Goal: Transaction & Acquisition: Book appointment/travel/reservation

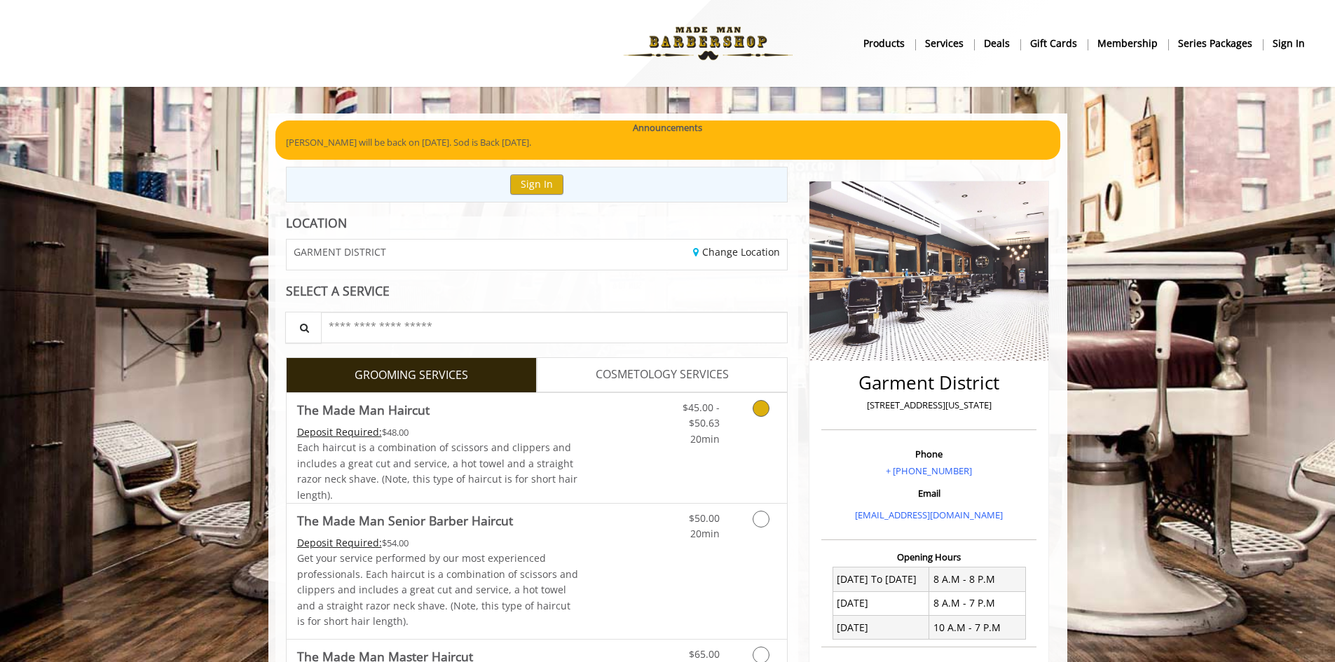
click at [762, 411] on icon "Grooming services" at bounding box center [761, 408] width 17 height 17
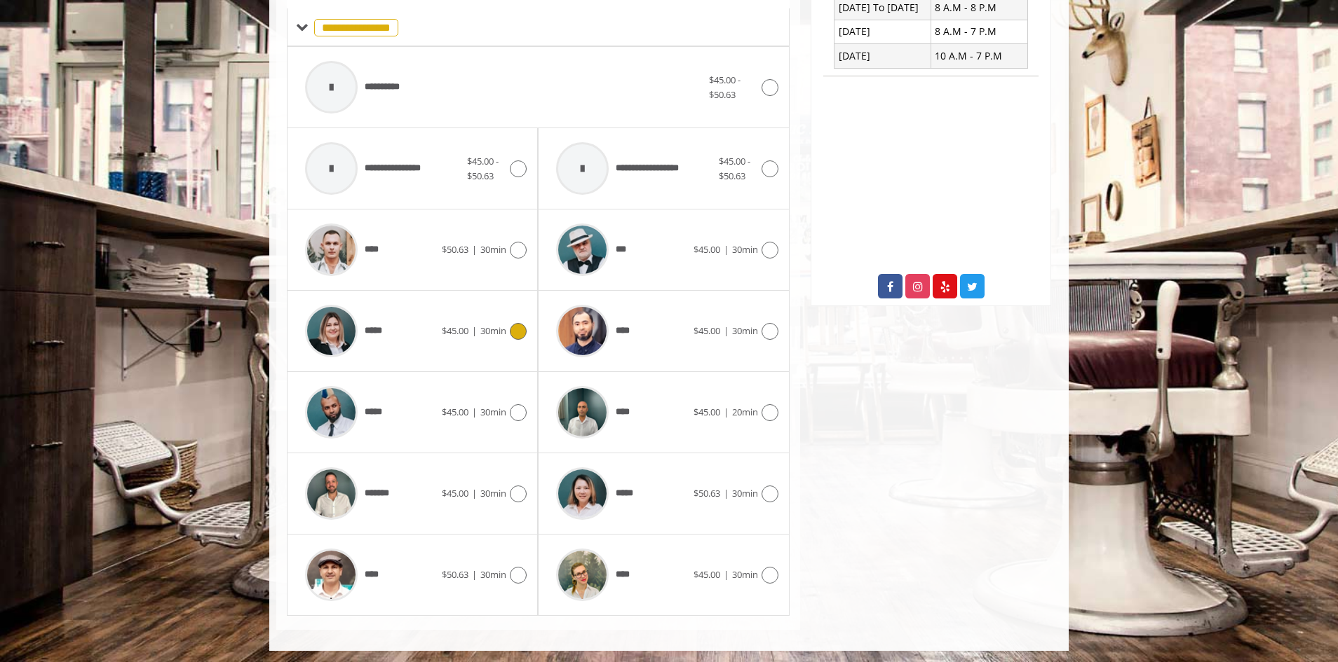
scroll to position [575, 0]
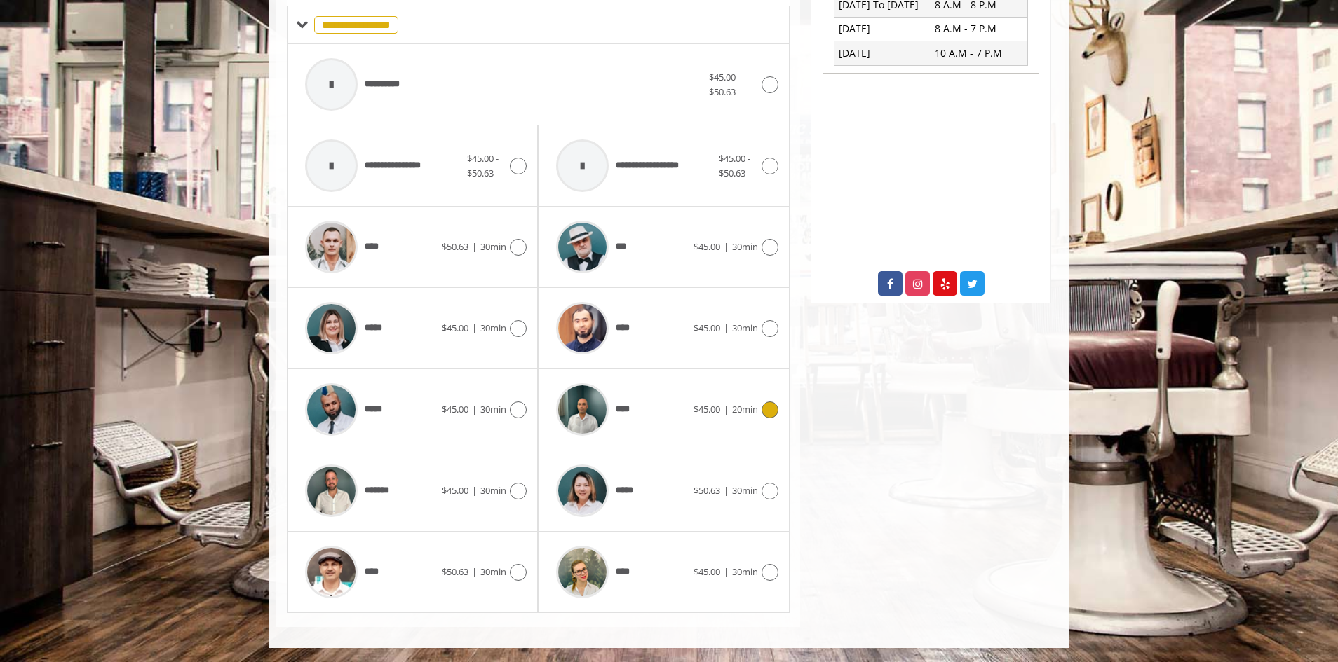
click at [771, 414] on icon at bounding box center [769, 410] width 17 height 17
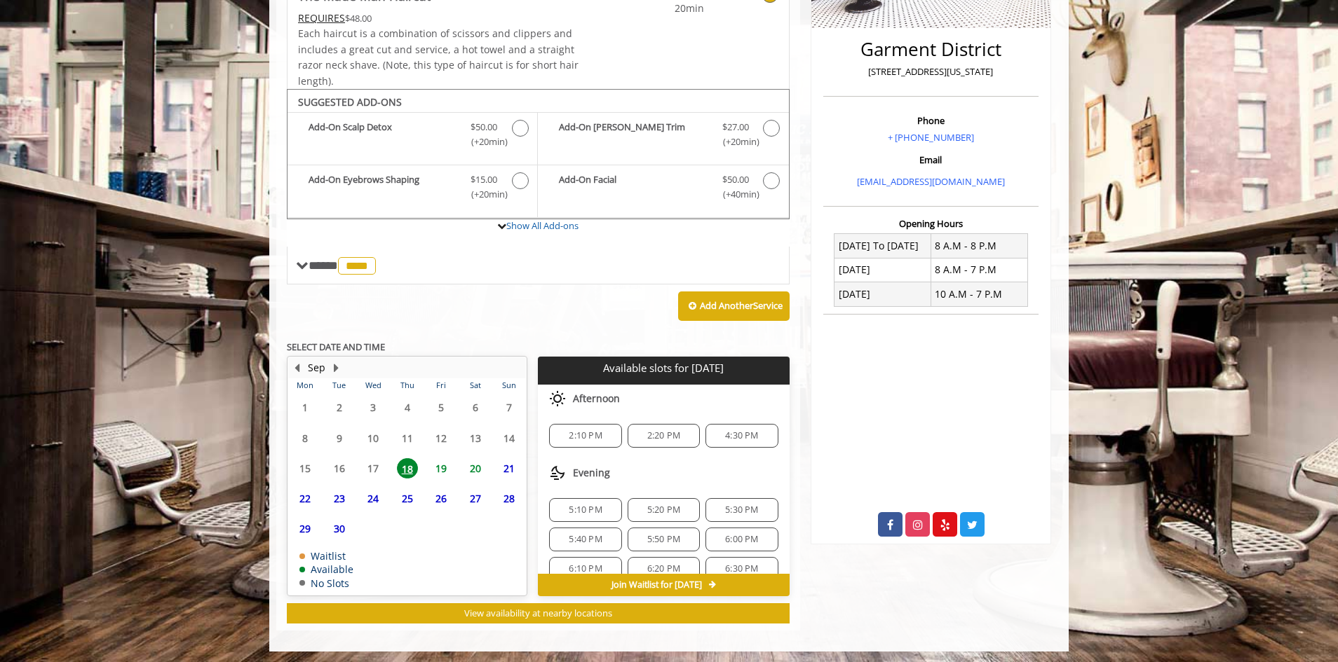
scroll to position [337, 0]
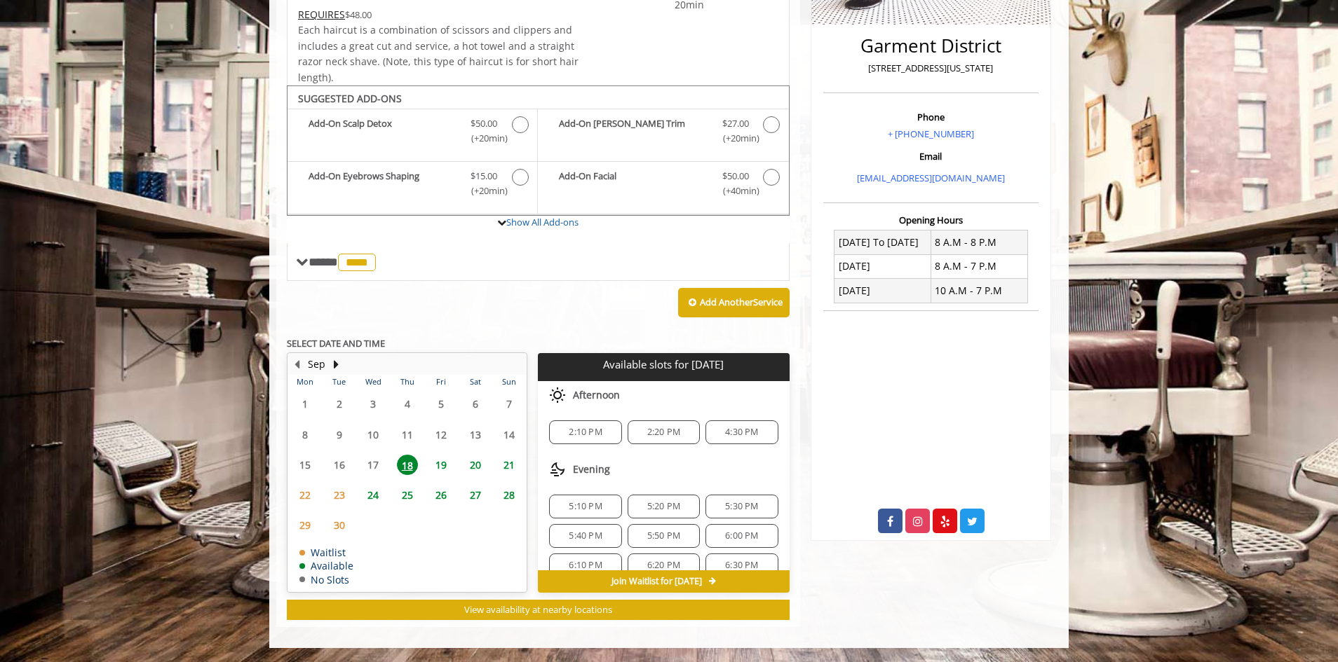
click at [664, 437] on span "2:20 PM" at bounding box center [663, 432] width 33 height 11
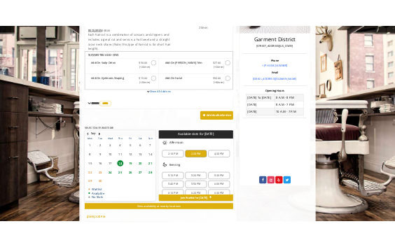
scroll to position [590, 0]
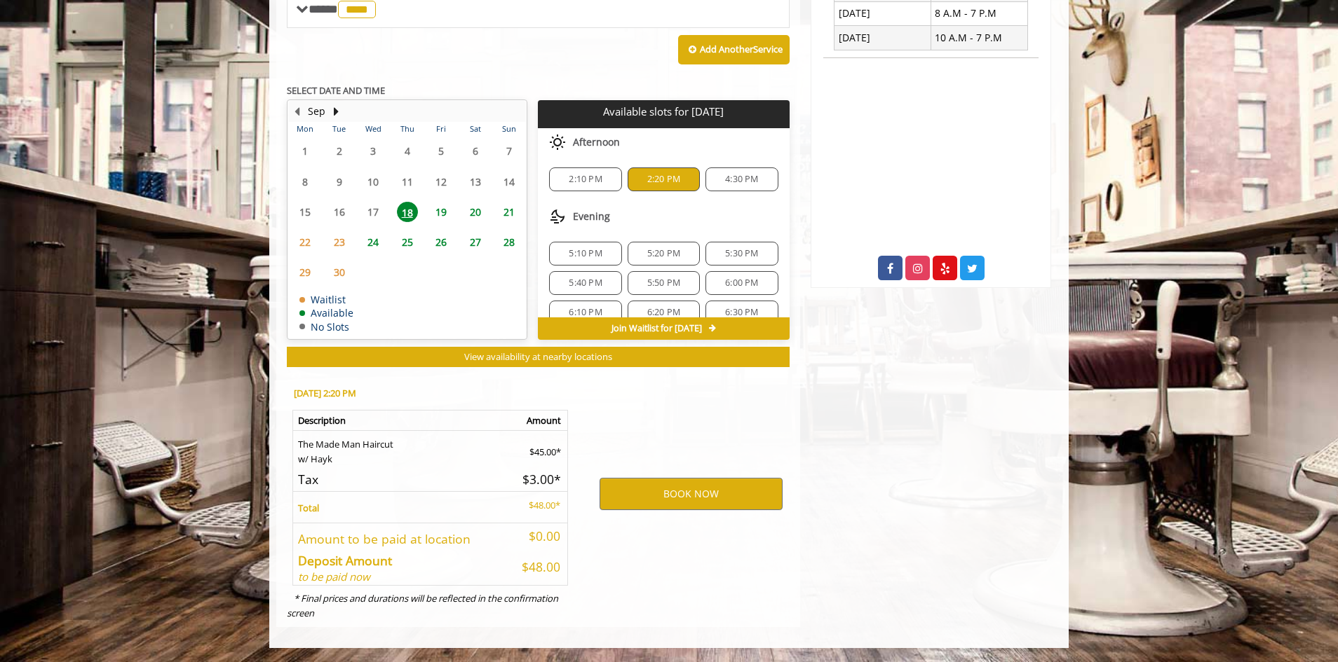
click at [688, 477] on div "BOOK NOW" at bounding box center [691, 493] width 218 height 239
click at [691, 495] on button "BOOK NOW" at bounding box center [690, 494] width 183 height 32
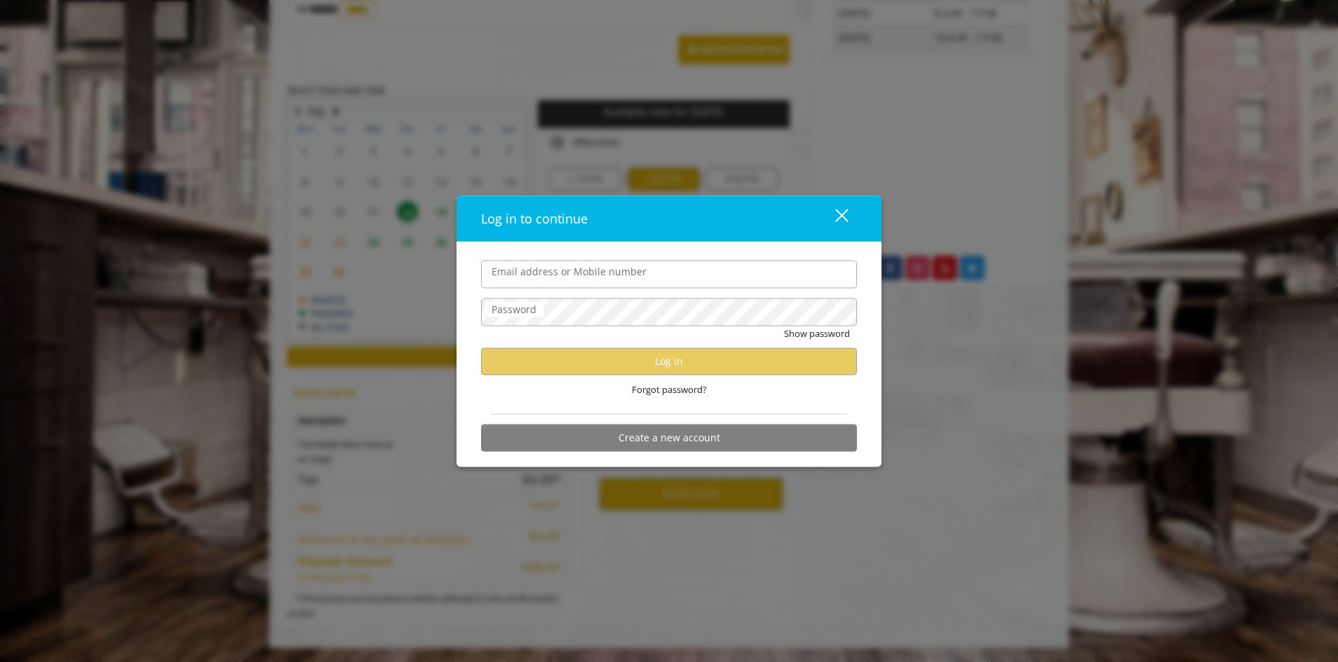
type input "**********"
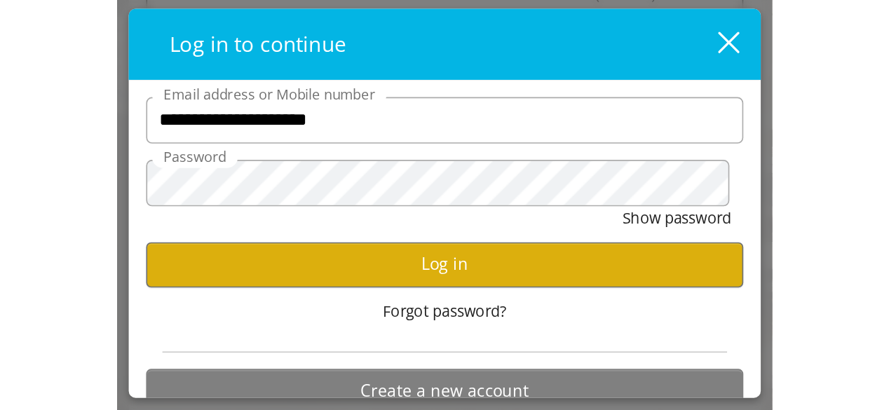
scroll to position [0, 0]
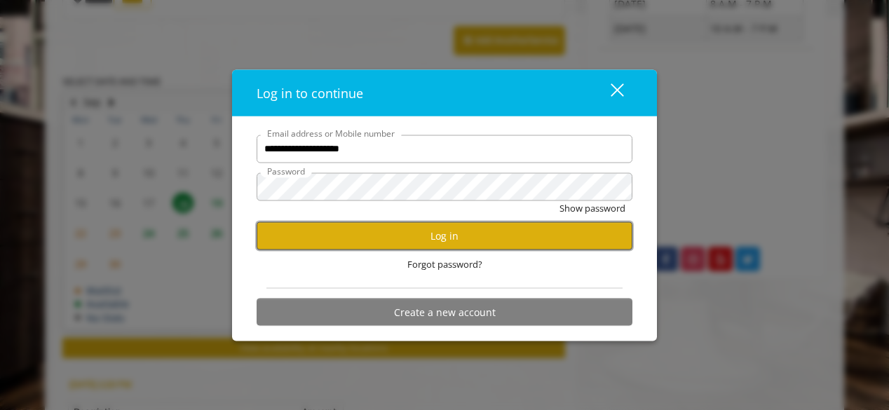
click at [397, 233] on button "Log in" at bounding box center [445, 235] width 376 height 27
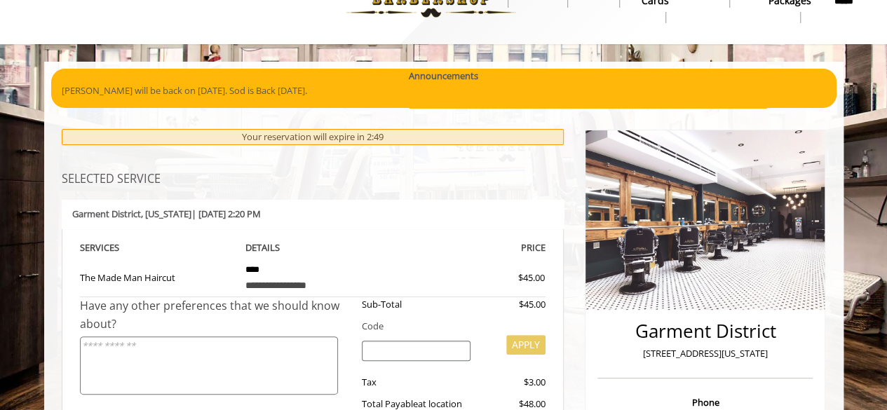
scroll to position [70, 0]
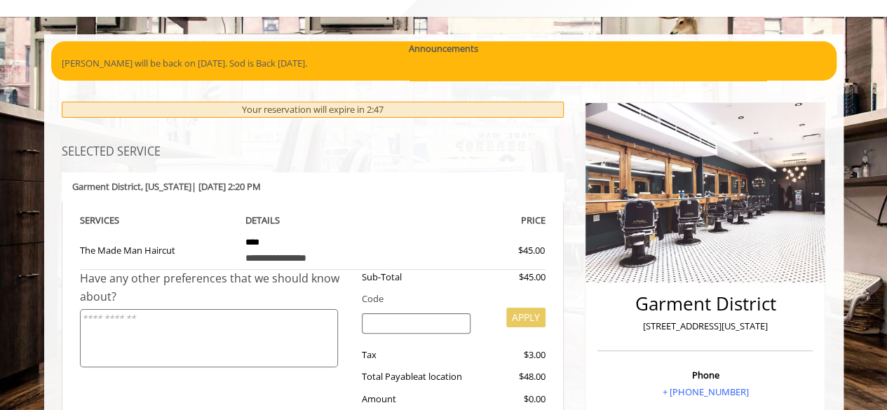
click at [254, 323] on textarea at bounding box center [209, 338] width 258 height 58
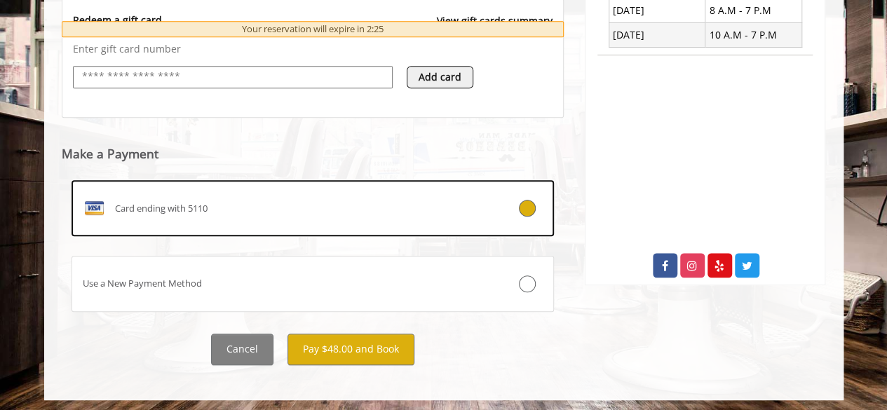
scroll to position [585, 0]
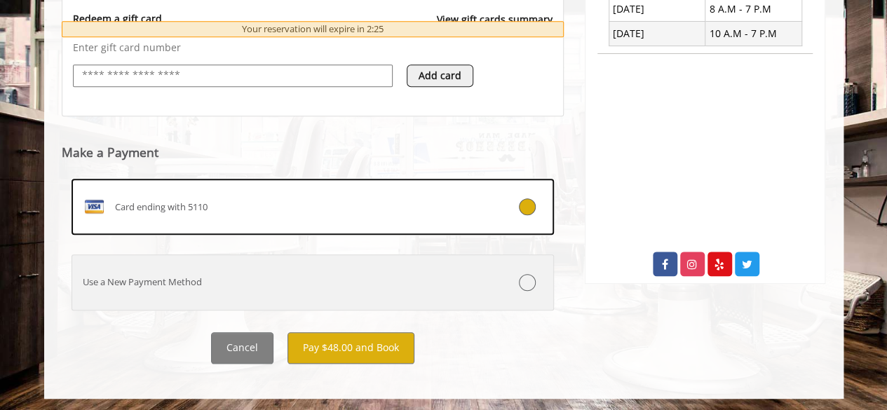
click at [219, 288] on label "Use a New Payment Method" at bounding box center [313, 282] width 483 height 56
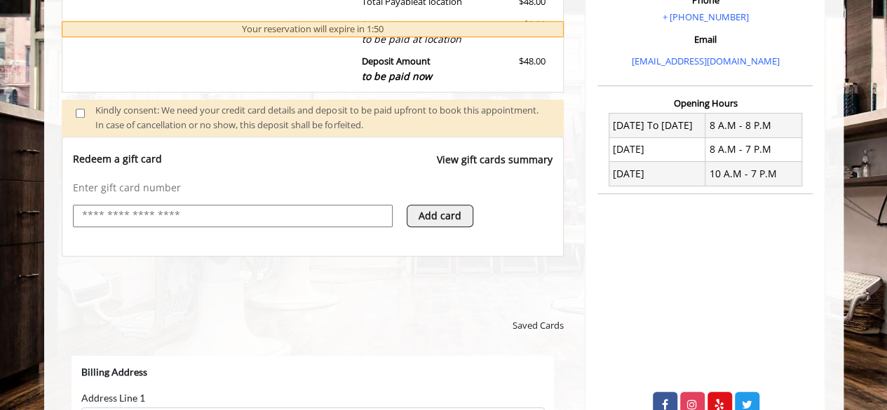
scroll to position [0, 0]
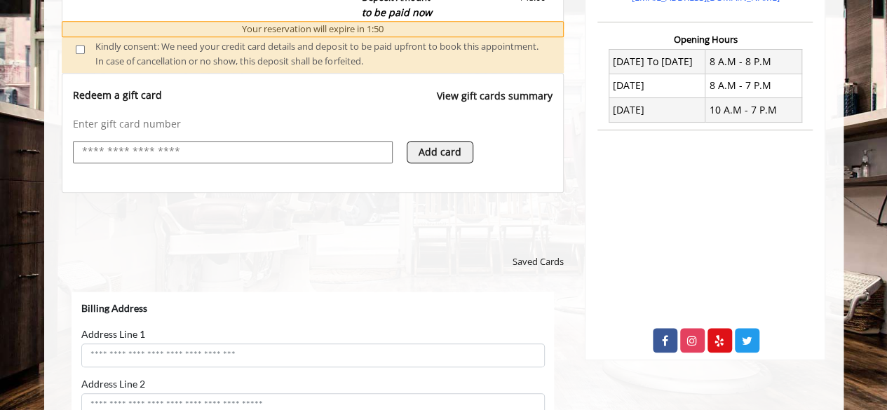
select select "***"
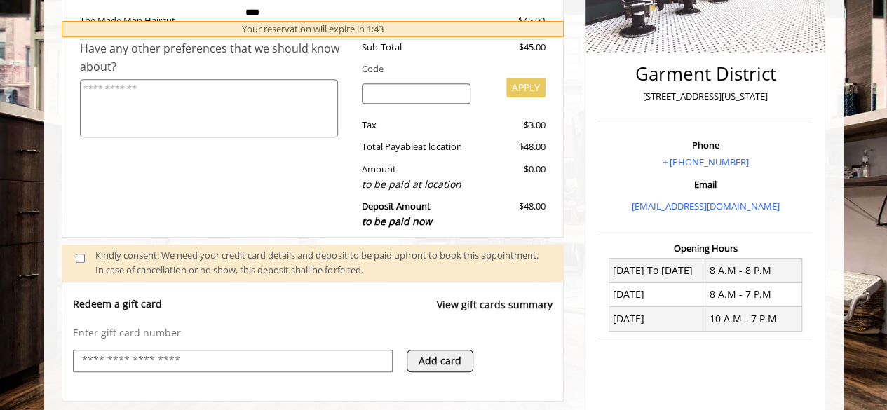
scroll to position [351, 0]
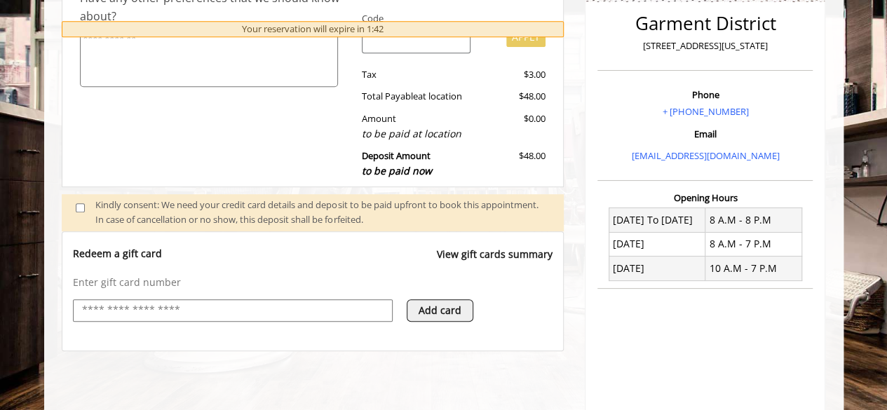
click at [116, 285] on p "Enter gift card number" at bounding box center [313, 283] width 480 height 14
click at [109, 259] on p "Redeem a gift card" at bounding box center [117, 254] width 89 height 14
click at [109, 254] on p "Redeem a gift card" at bounding box center [117, 254] width 89 height 14
click at [161, 240] on div "Redeem a gift card View gift cards summary Enter gift card number Add card" at bounding box center [313, 291] width 503 height 120
click at [493, 255] on link "View gift cards summary" at bounding box center [495, 261] width 116 height 29
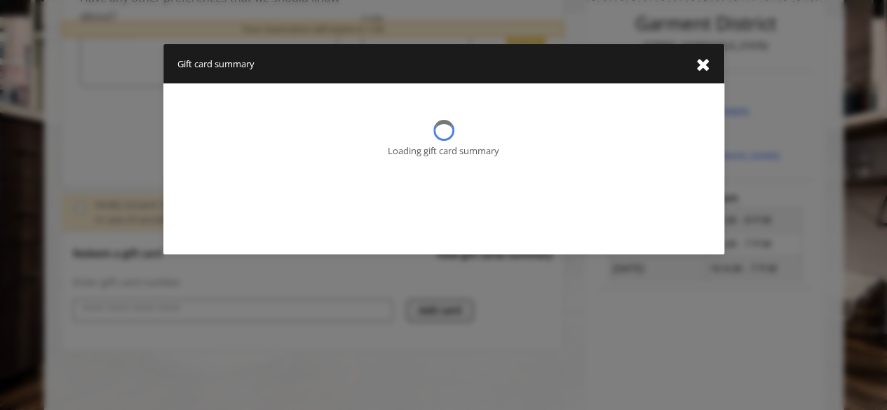
click at [493, 255] on div "Gift card summary Loading gift card summary" at bounding box center [443, 205] width 887 height 410
click at [701, 60] on icon "close gift card summary dialog" at bounding box center [703, 65] width 14 height 18
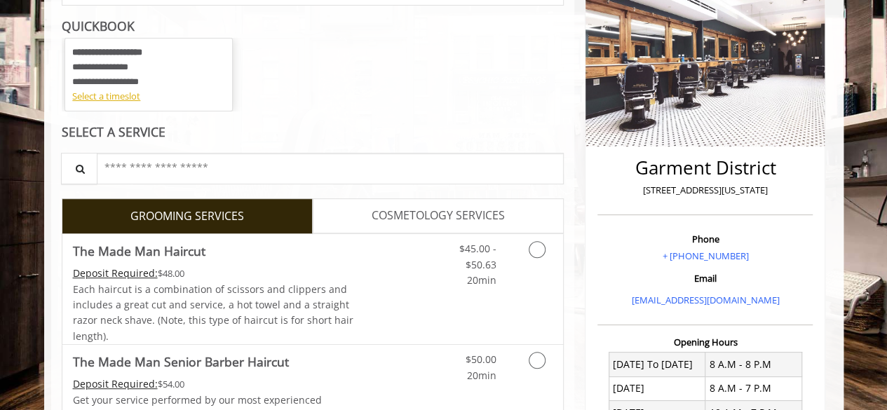
scroll to position [210, 0]
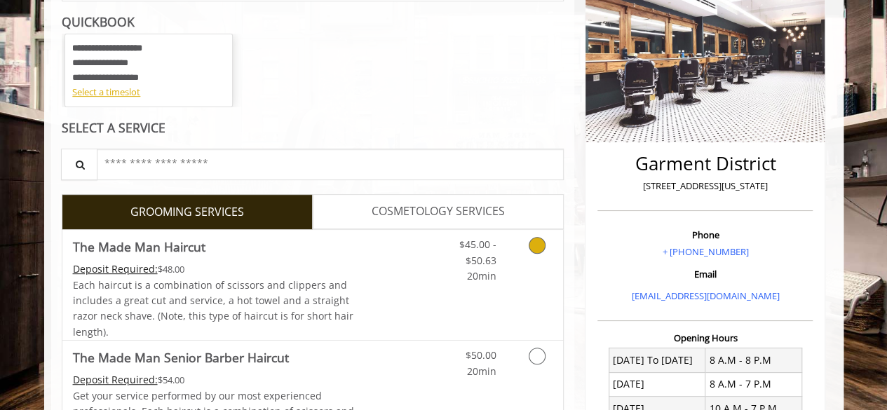
click at [536, 246] on icon "Grooming services" at bounding box center [537, 245] width 17 height 17
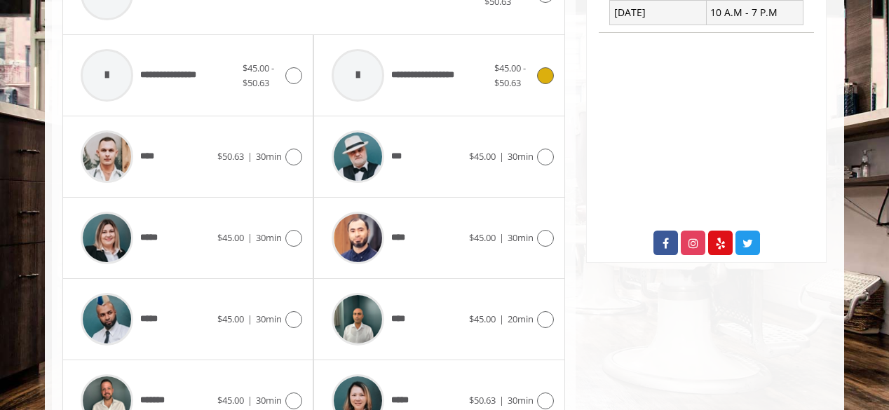
scroll to position [644, 0]
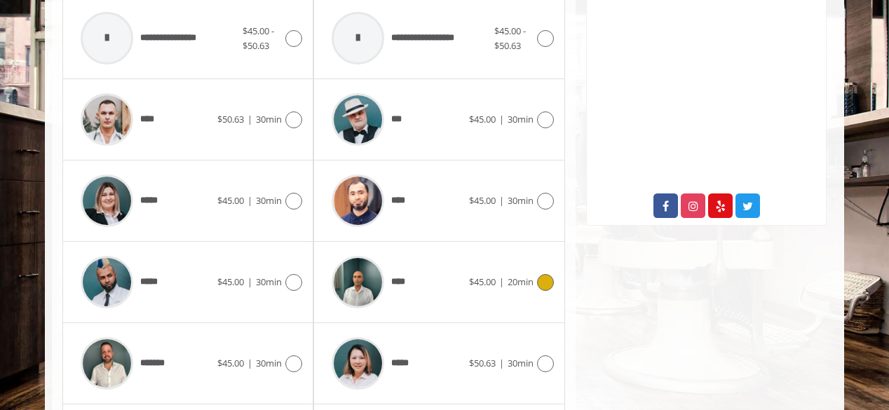
click at [536, 281] on div at bounding box center [543, 282] width 20 height 17
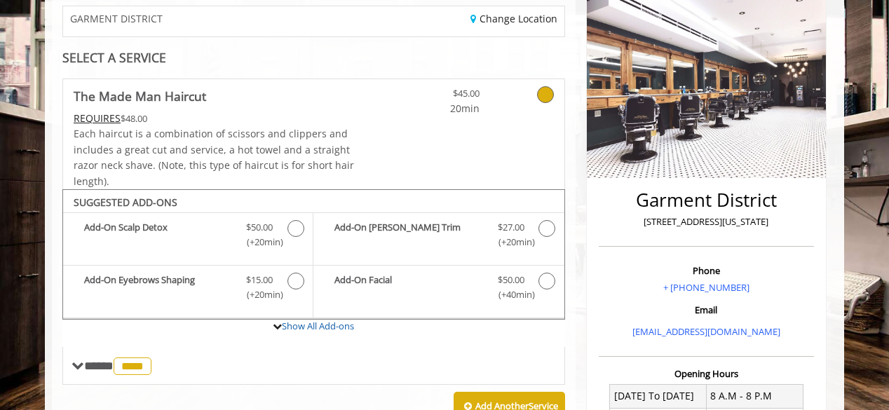
scroll to position [153, 0]
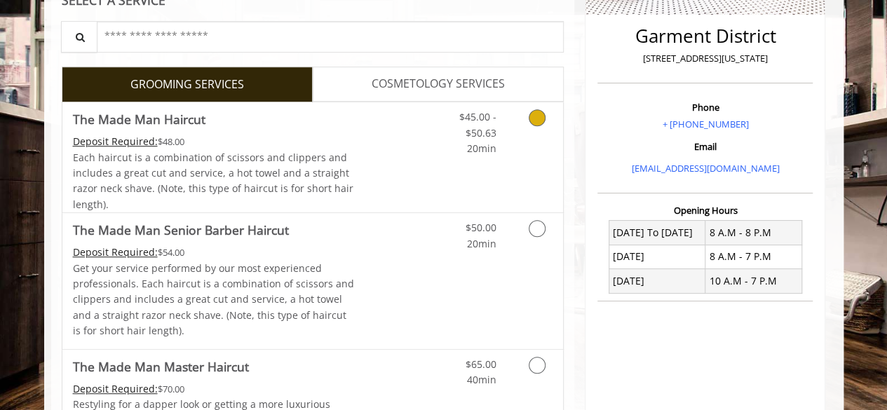
scroll to position [280, 0]
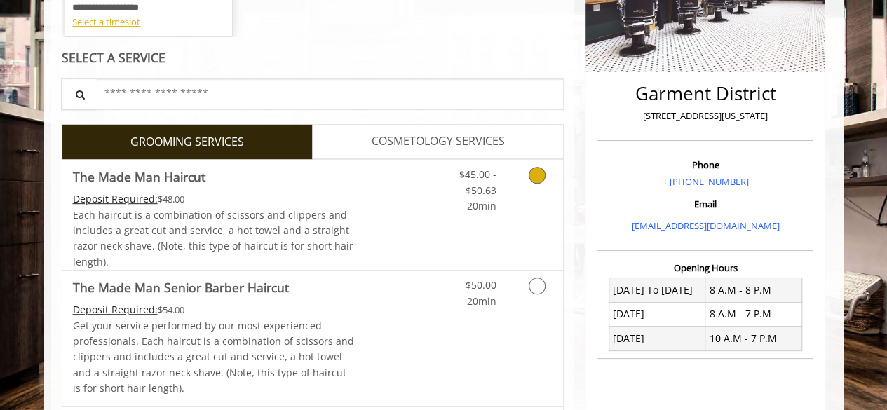
click at [538, 176] on icon "Grooming services" at bounding box center [537, 175] width 17 height 17
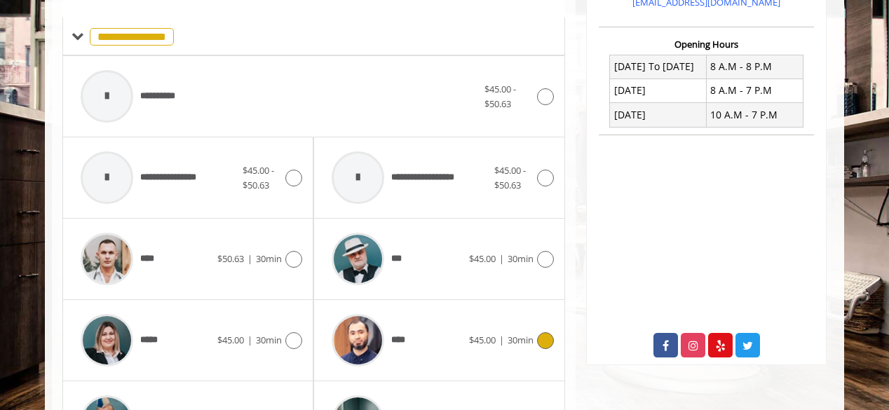
scroll to position [573, 0]
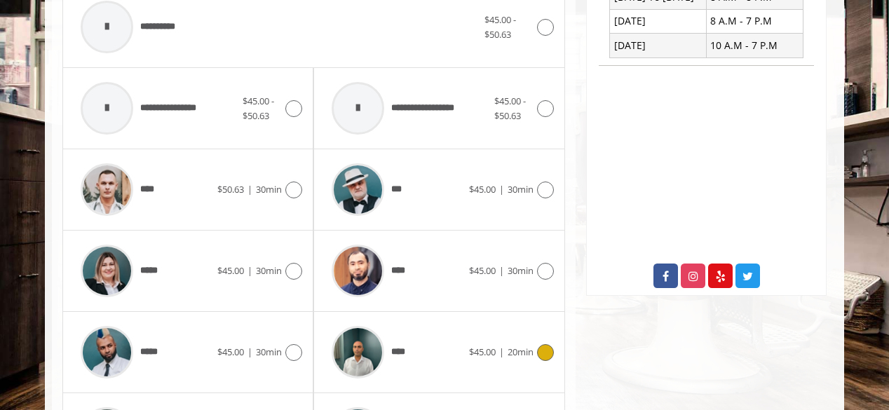
click at [546, 348] on icon at bounding box center [545, 352] width 17 height 17
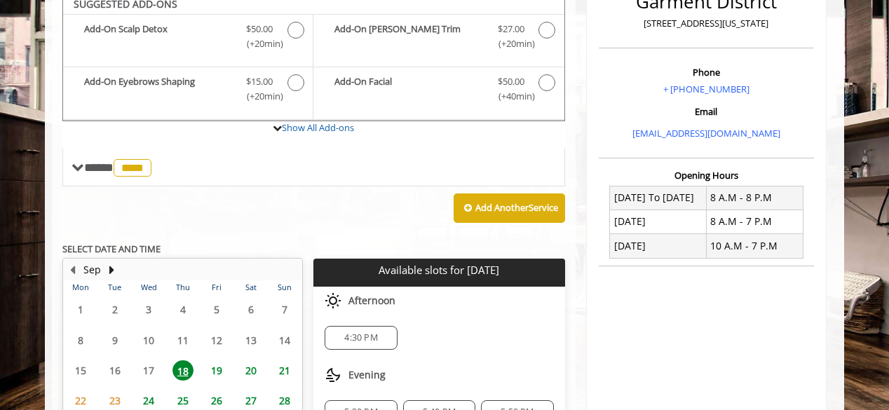
scroll to position [363, 0]
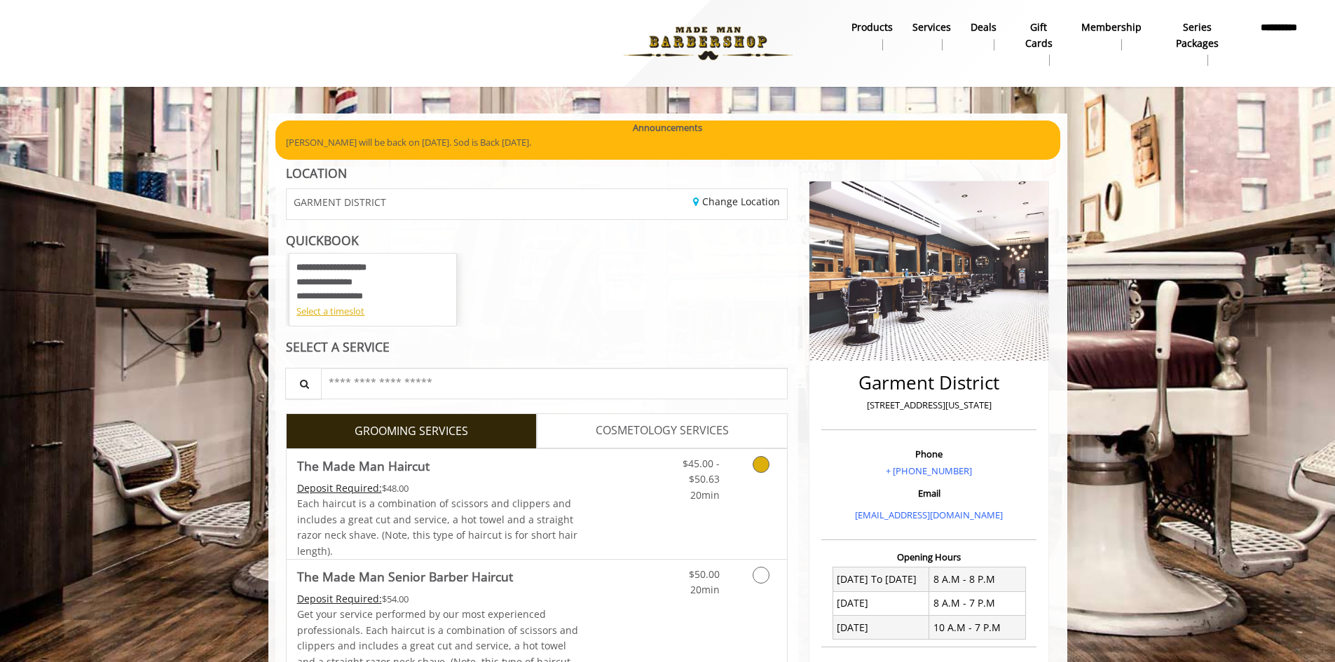
click at [773, 409] on link "Grooming services" at bounding box center [759, 476] width 36 height 54
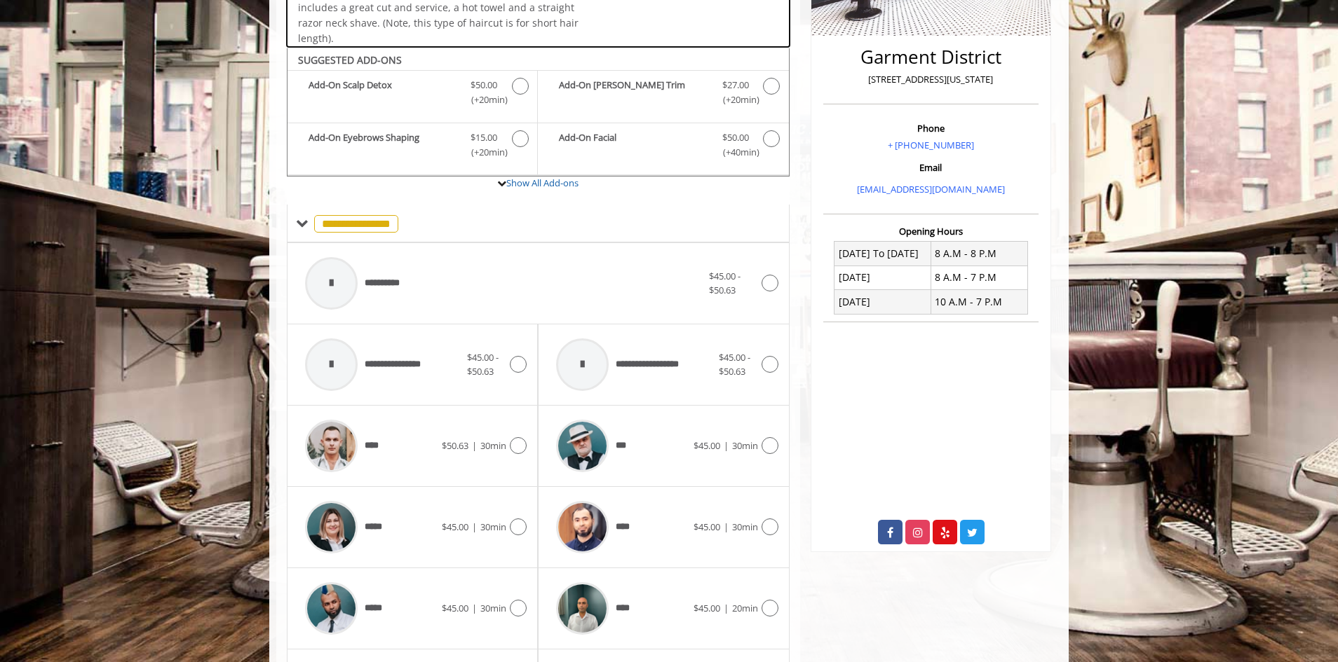
scroll to position [351, 0]
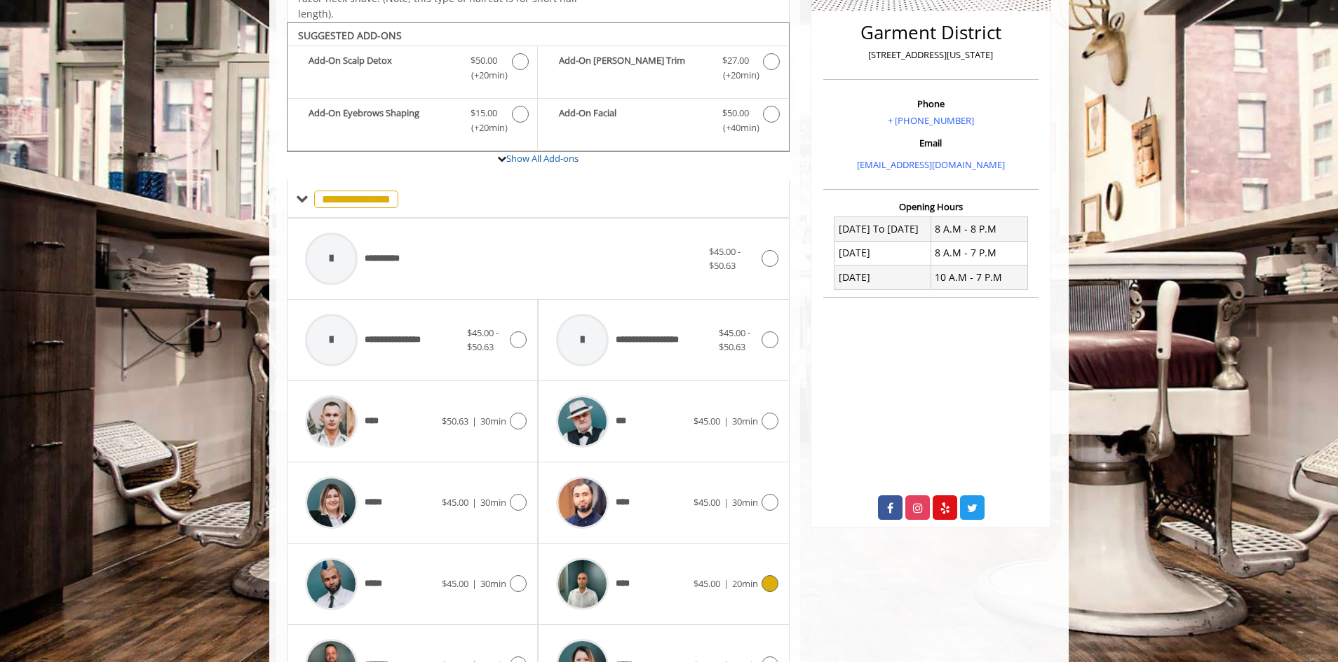
click at [766, 409] on icon at bounding box center [769, 584] width 17 height 17
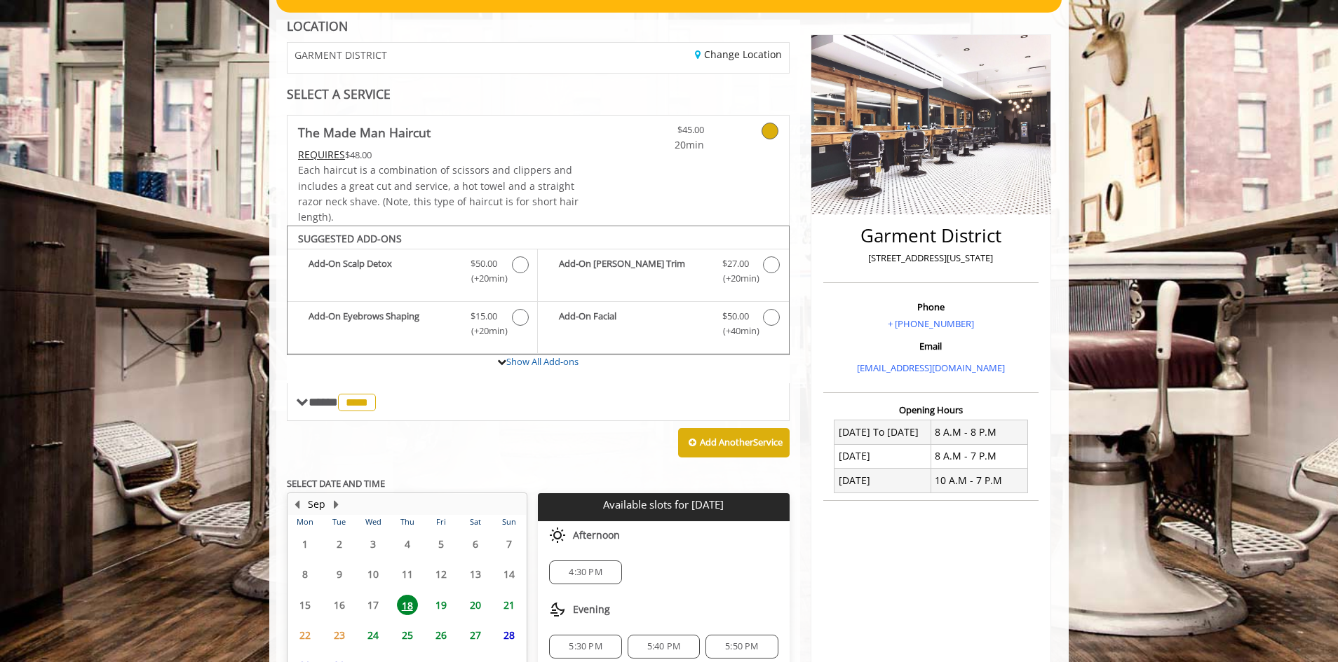
scroll to position [287, 0]
